Goal: Task Accomplishment & Management: Use online tool/utility

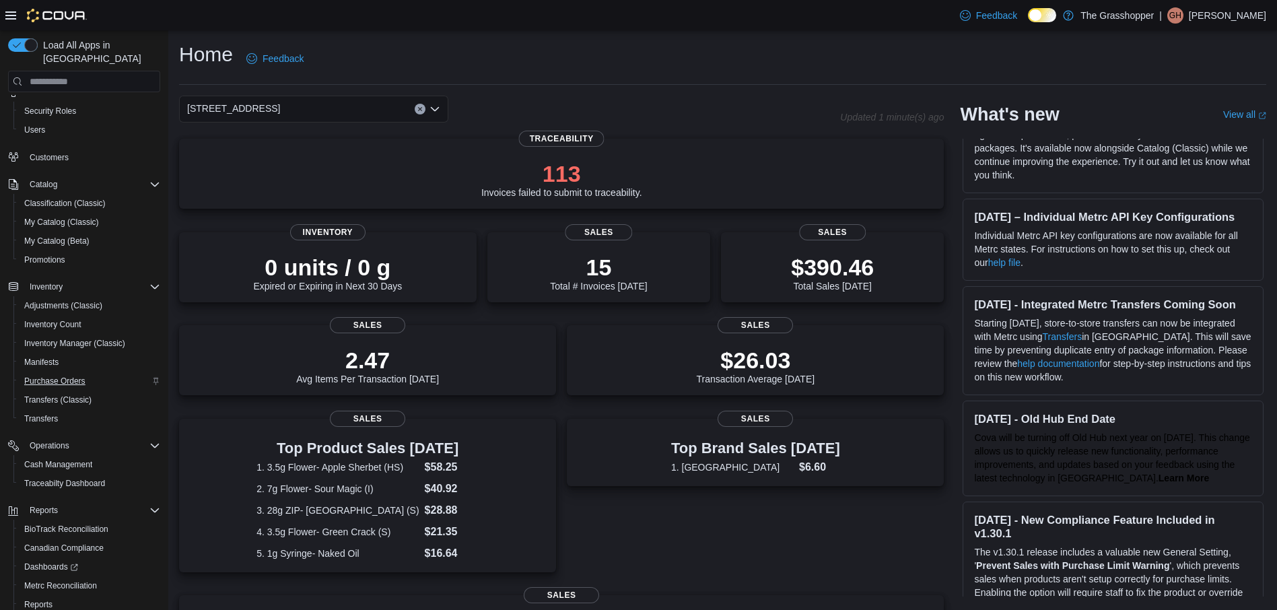
scroll to position [103, 0]
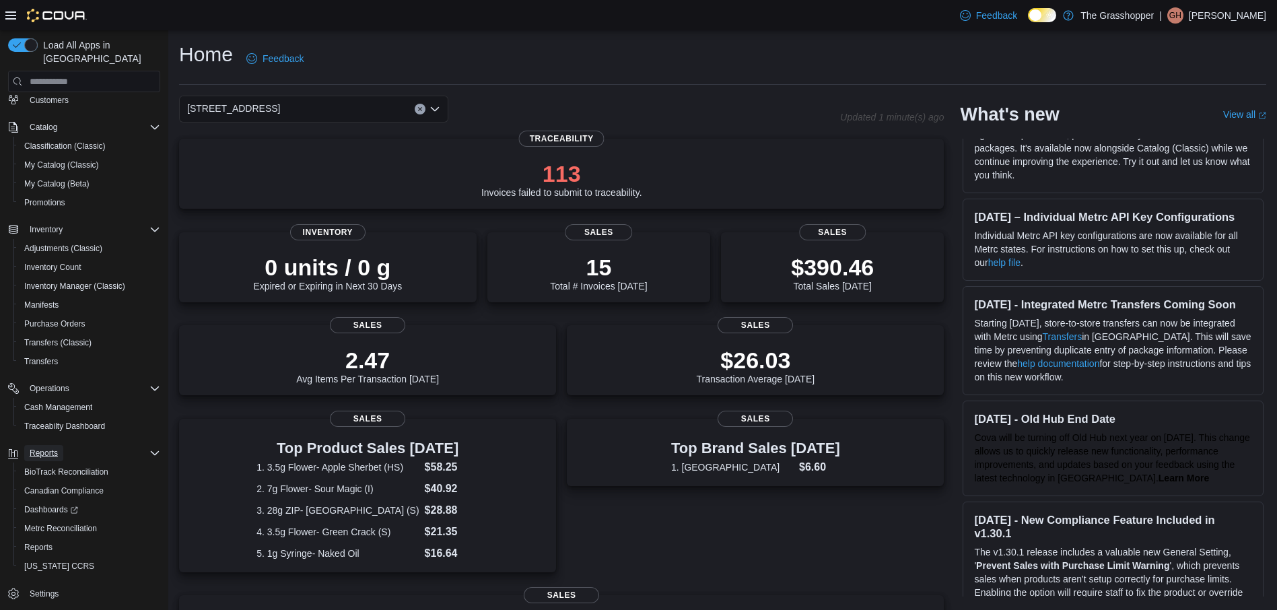
click at [43, 448] on span "Reports" at bounding box center [44, 453] width 28 height 11
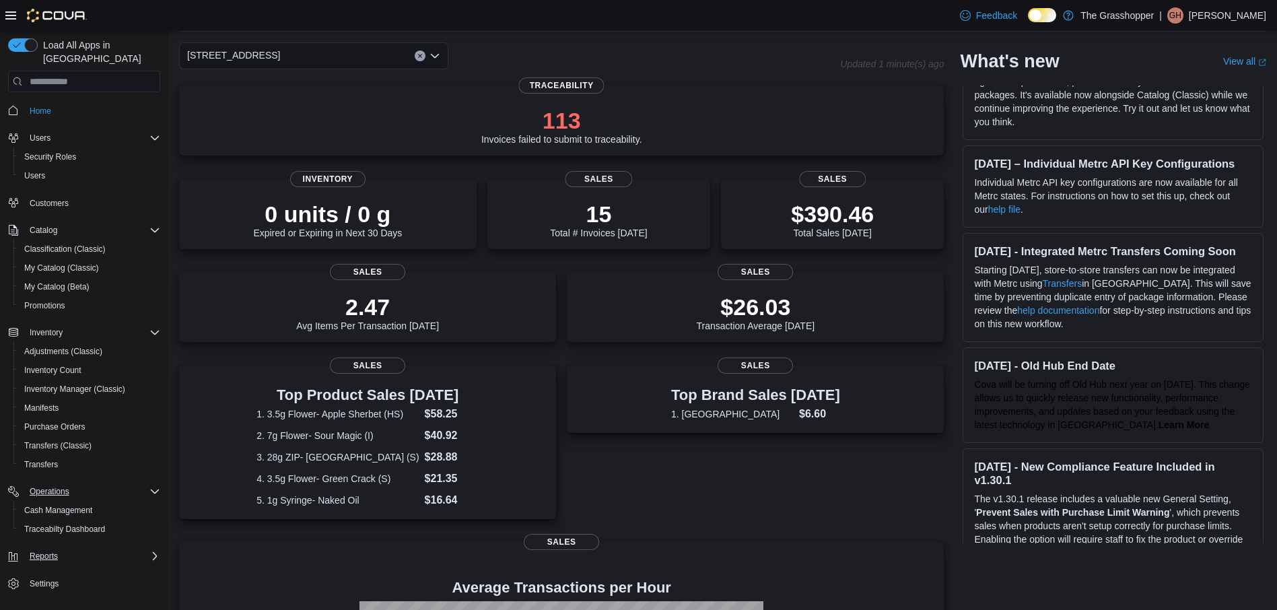
scroll to position [135, 0]
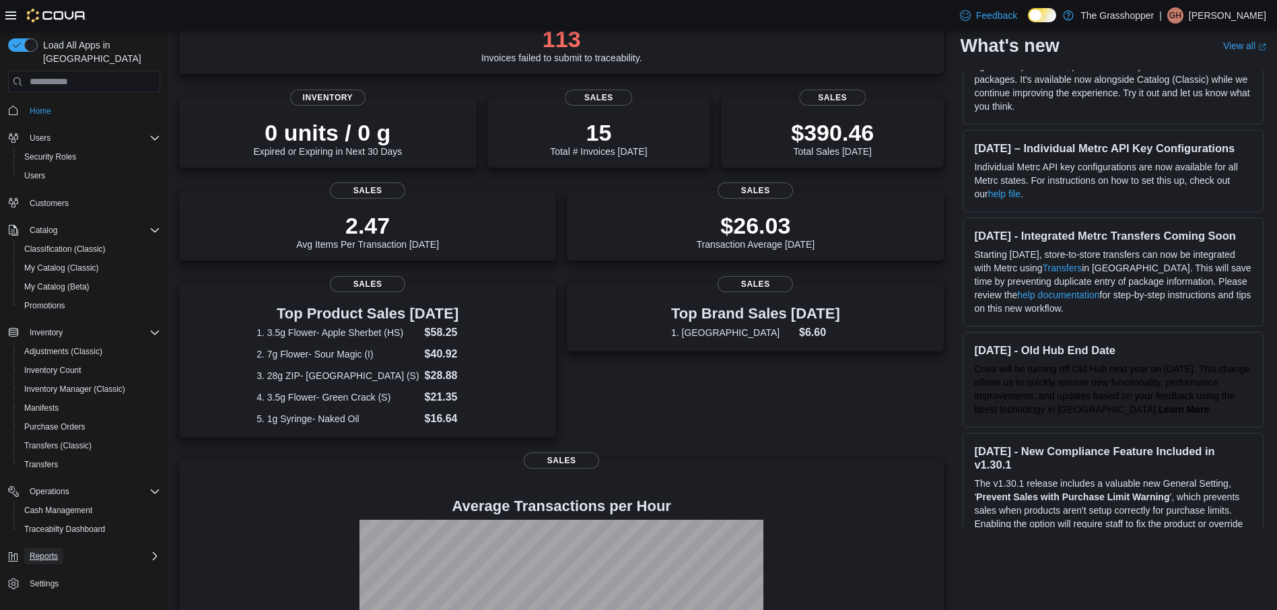
click at [52, 548] on span "Reports" at bounding box center [44, 556] width 28 height 16
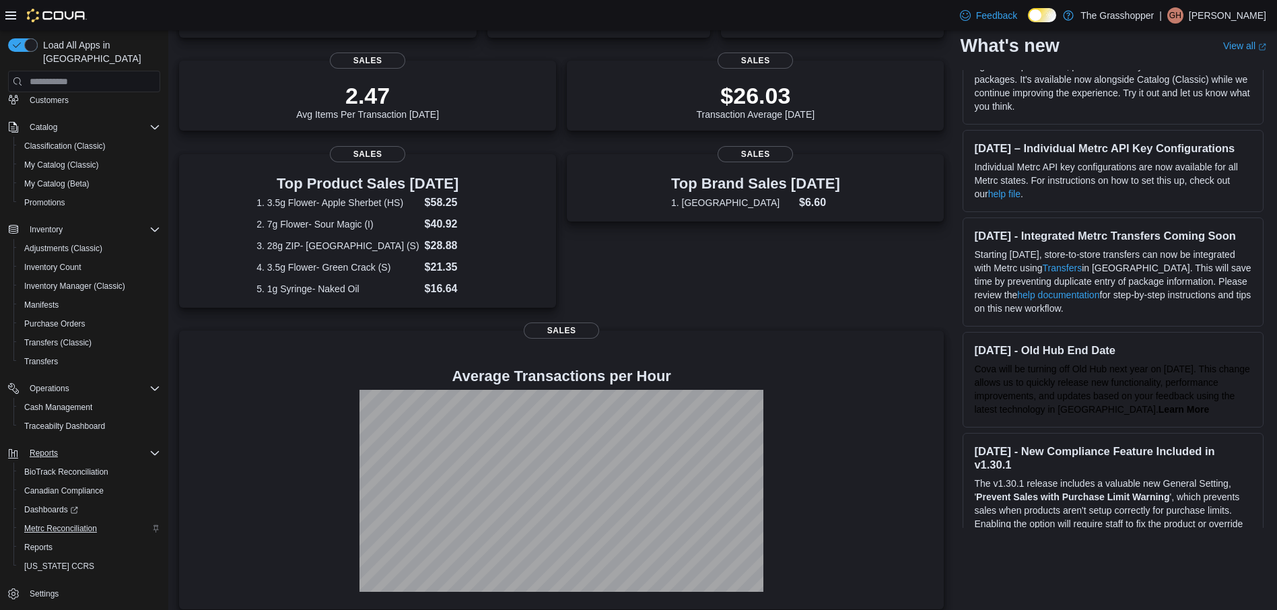
scroll to position [269, 0]
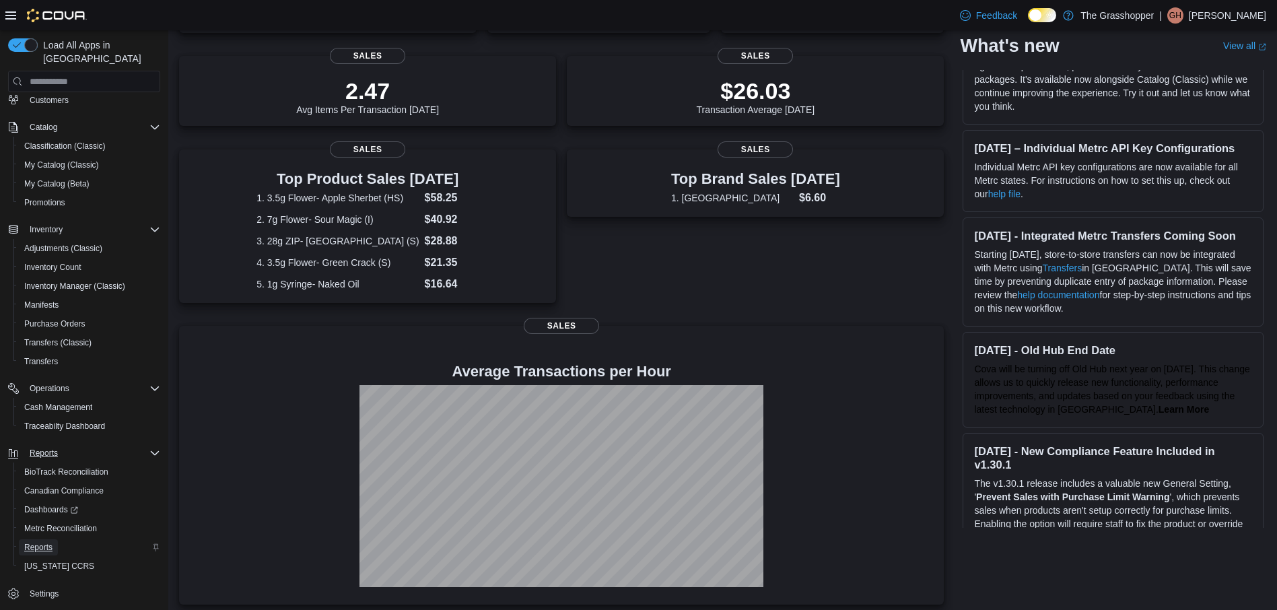
click at [42, 542] on span "Reports" at bounding box center [38, 547] width 28 height 11
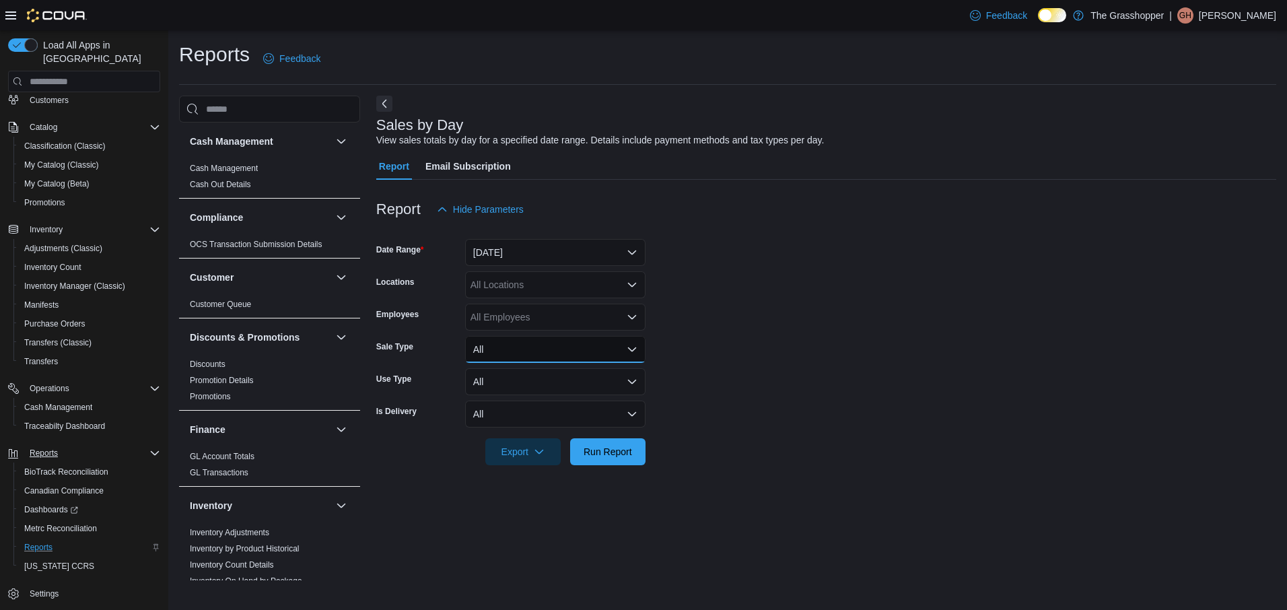
click at [627, 343] on button "All" at bounding box center [555, 349] width 180 height 27
click at [682, 359] on form "Date Range [DATE] Locations All Locations Employees All Employees Sale Type All…" at bounding box center [826, 344] width 900 height 242
click at [633, 380] on button "All" at bounding box center [555, 381] width 180 height 27
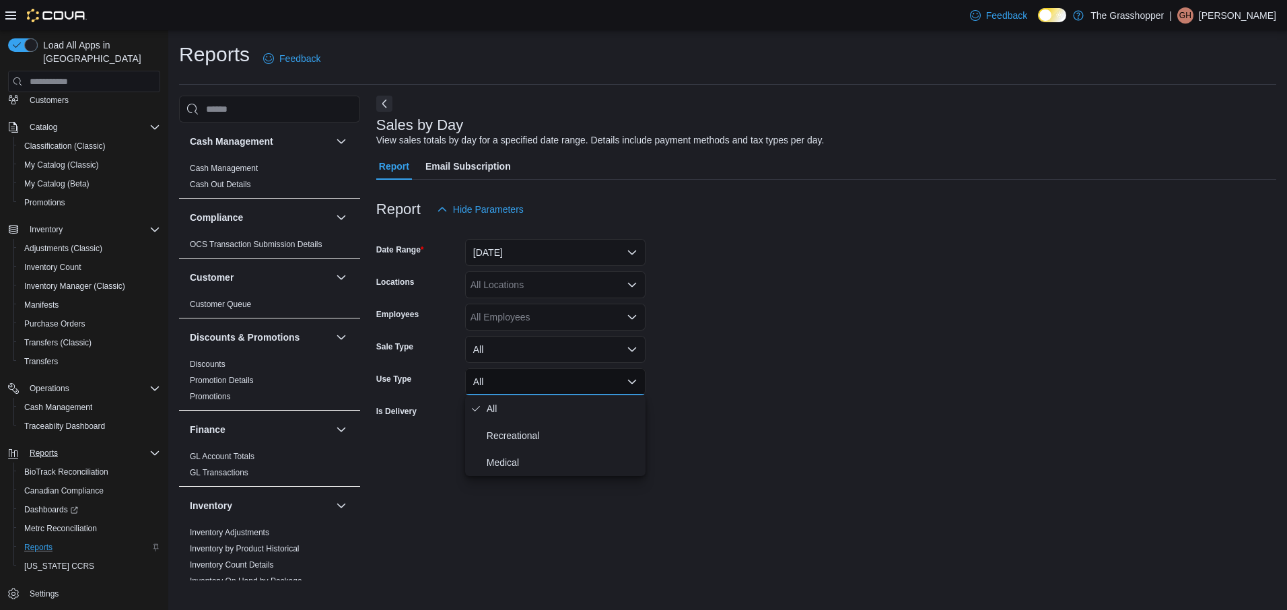
click at [703, 380] on form "Date Range [DATE] Locations All Locations Employees All Employees Sale Type All…" at bounding box center [826, 344] width 900 height 242
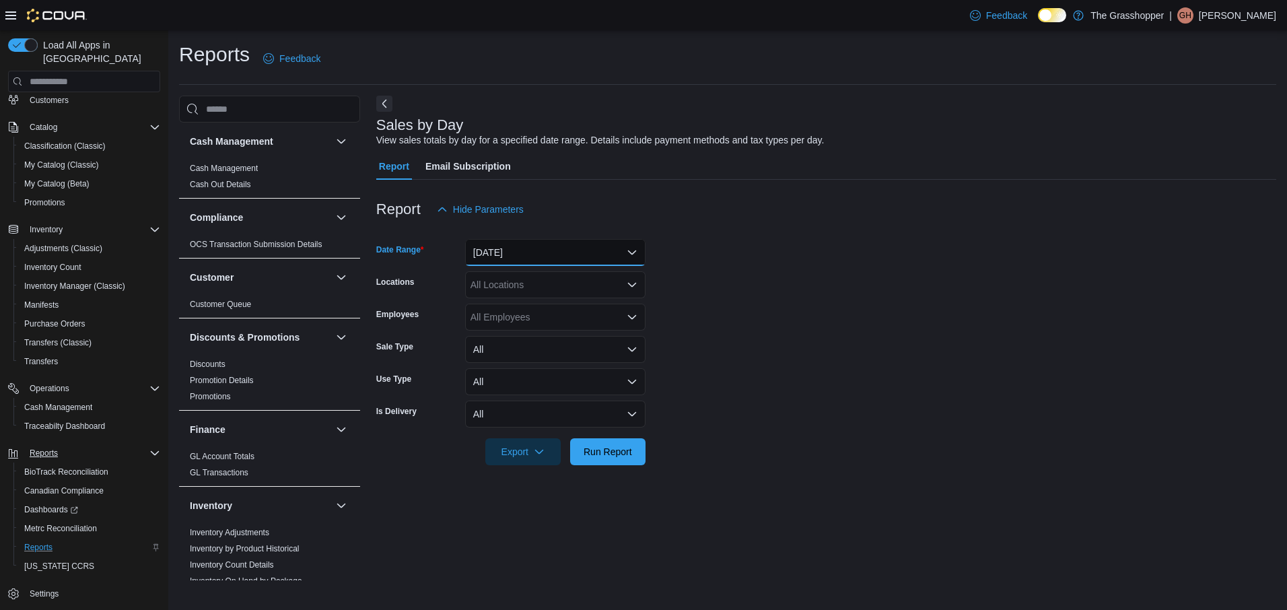
click at [633, 251] on button "[DATE]" at bounding box center [555, 252] width 180 height 27
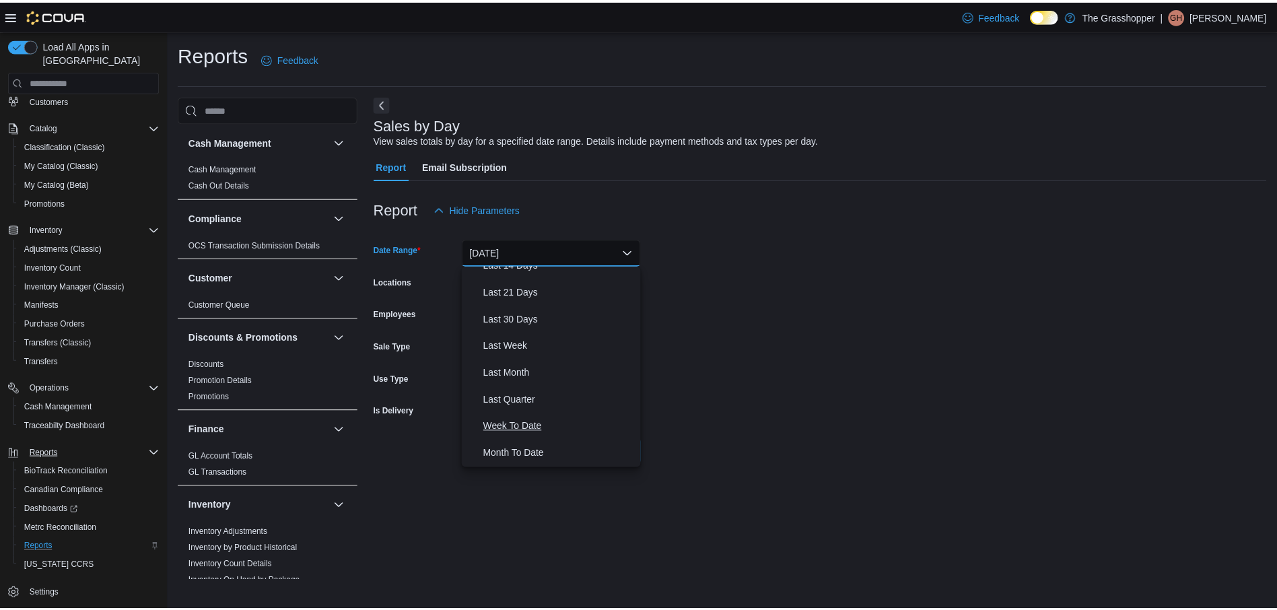
scroll to position [135, 0]
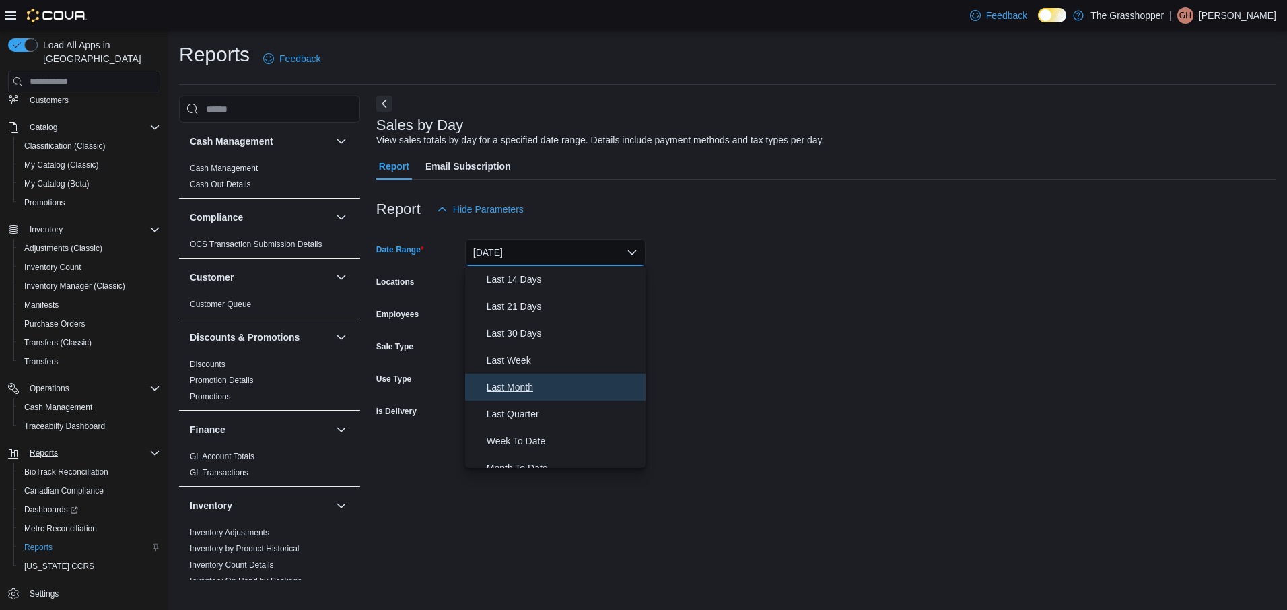
click at [516, 388] on span "Last Month" at bounding box center [563, 387] width 153 height 16
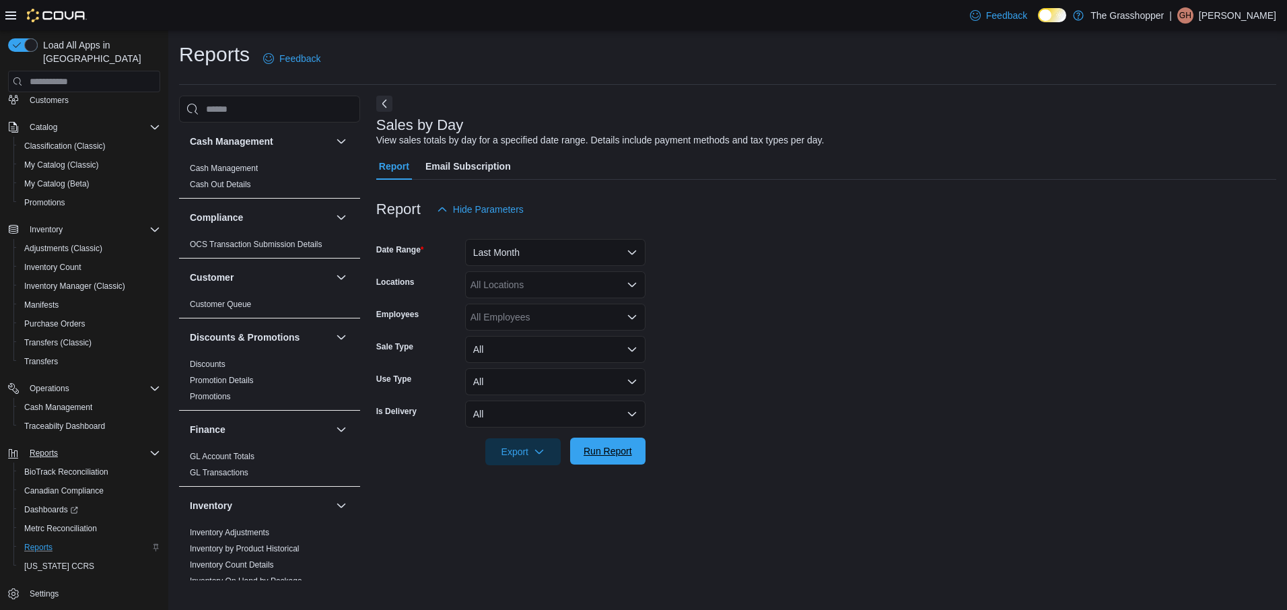
click at [610, 448] on span "Run Report" at bounding box center [608, 450] width 48 height 13
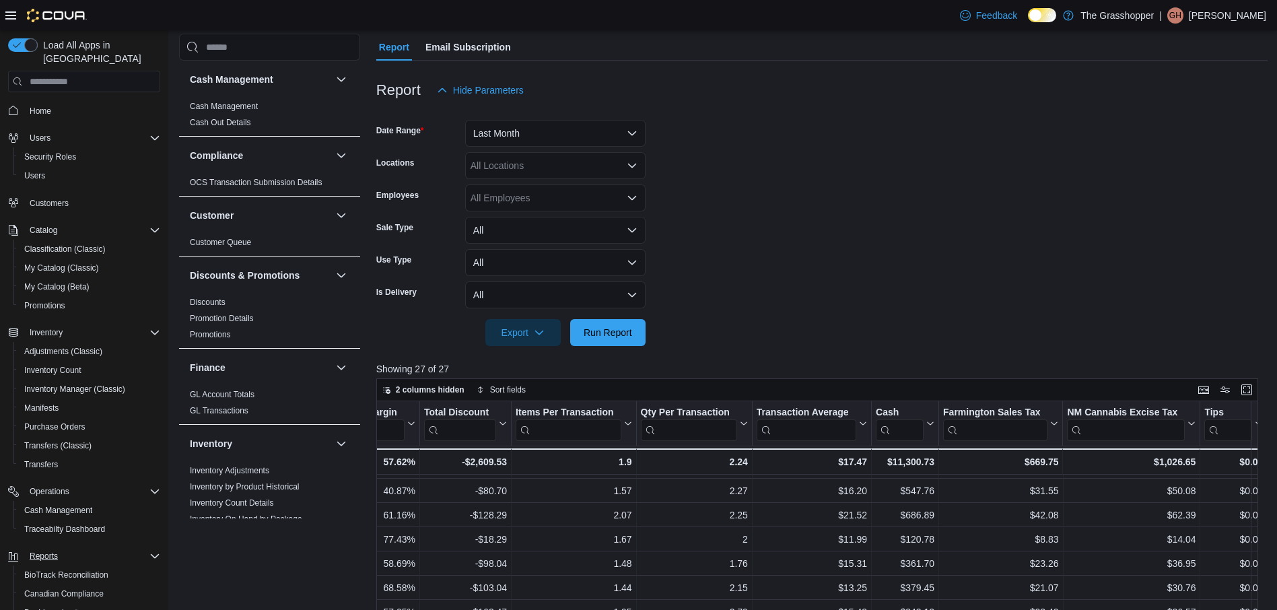
scroll to position [117, 0]
click at [36, 106] on span "Home" at bounding box center [41, 111] width 22 height 11
